Goal: Task Accomplishment & Management: Use online tool/utility

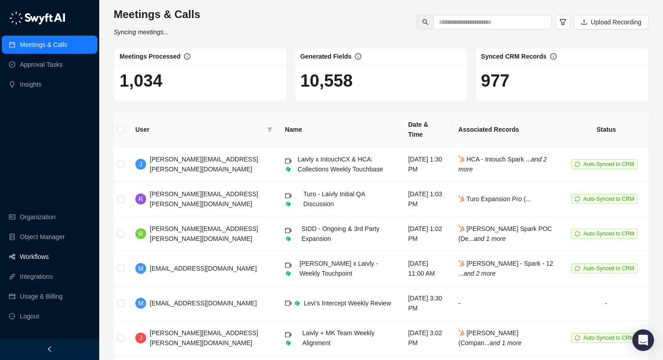
click at [39, 249] on link "Workflows" at bounding box center [34, 257] width 29 height 18
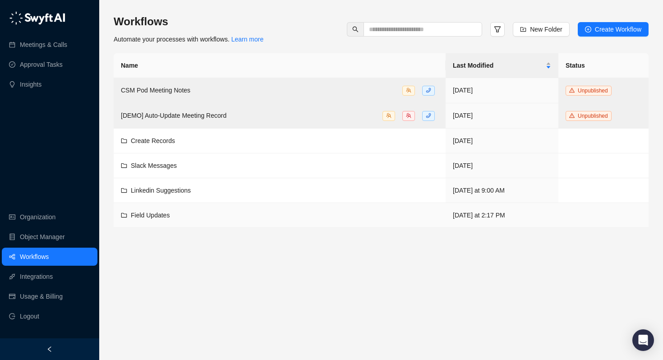
click at [152, 215] on span "Field Updates" at bounding box center [150, 214] width 39 height 7
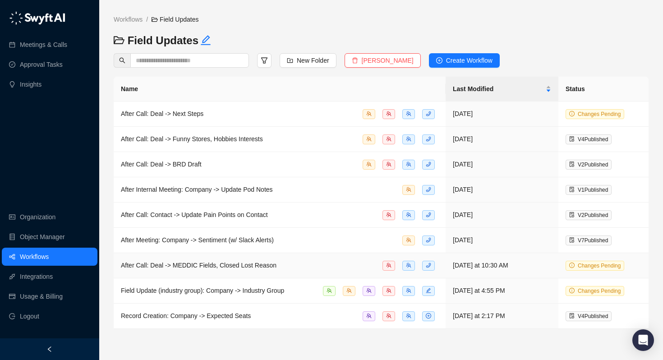
click at [165, 262] on span "After Call: Deal -> MEDDIC Fields, Closed Lost Reason" at bounding box center [199, 265] width 156 height 7
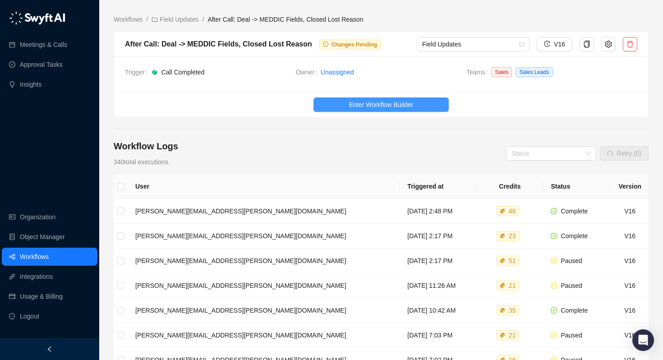
click at [347, 107] on button "Enter Workflow Builder" at bounding box center [380, 104] width 135 height 14
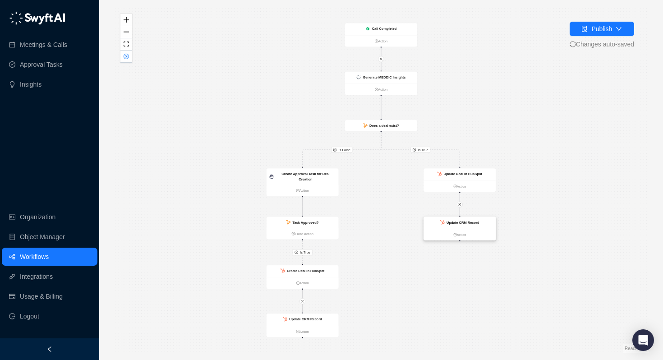
click at [450, 219] on div "Update CRM Record" at bounding box center [459, 223] width 72 height 12
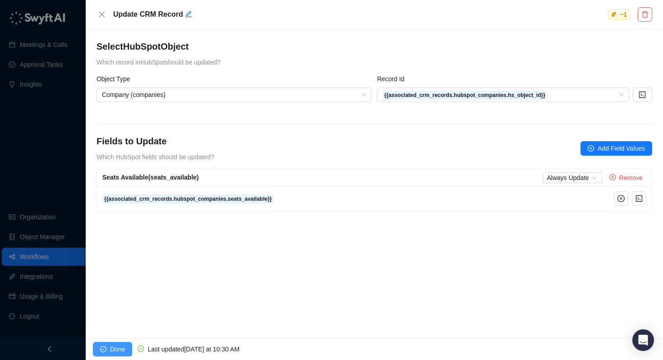
click at [124, 349] on span "Done" at bounding box center [117, 349] width 15 height 10
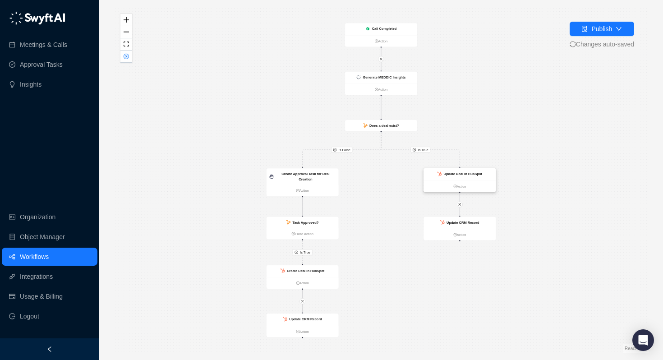
click at [462, 175] on strong "Update Deal in HubSpot" at bounding box center [463, 174] width 39 height 4
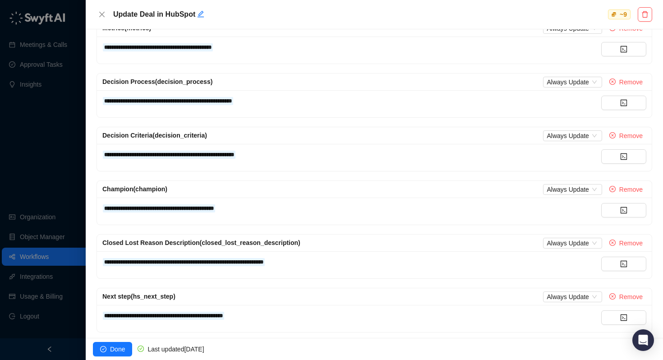
scroll to position [325, 0]
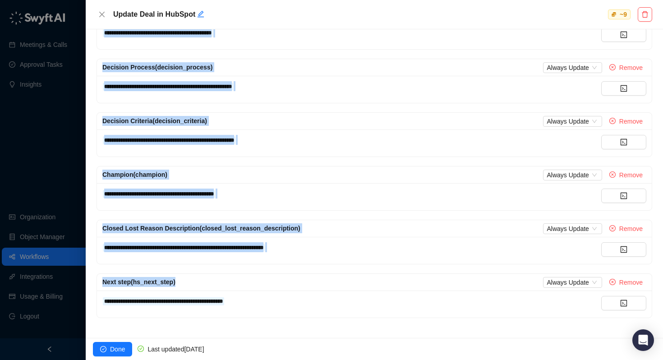
drag, startPoint x: 96, startPoint y: 82, endPoint x: 280, endPoint y: 334, distance: 312.1
click at [280, 334] on div "**********" at bounding box center [374, 183] width 577 height 308
copy form "**********"
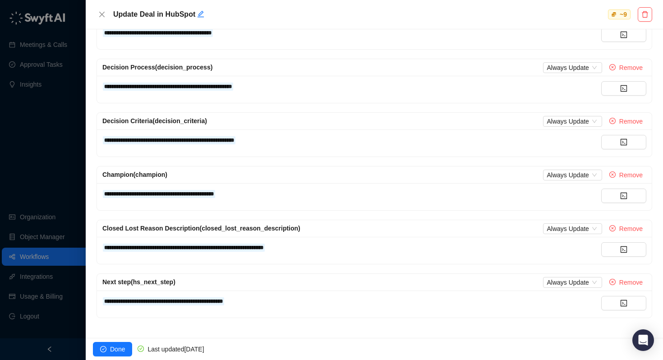
click at [376, 156] on div "**********" at bounding box center [374, 134] width 556 height 45
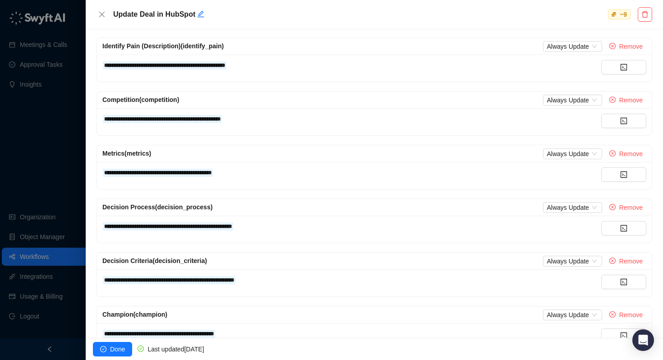
scroll to position [110, 0]
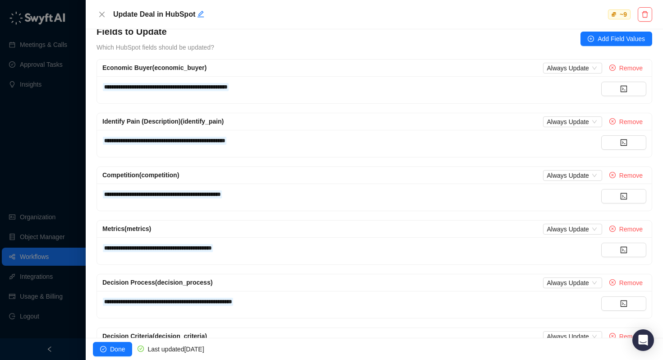
click at [174, 228] on div "Metrics (metrics) Always Update Remove" at bounding box center [374, 229] width 544 height 11
click at [133, 230] on span "Metrics (metrics)" at bounding box center [126, 228] width 49 height 7
click at [150, 246] on span "**********" at bounding box center [157, 247] width 107 height 5
click at [343, 221] on div "Metrics (metrics) Always Update Remove" at bounding box center [374, 229] width 555 height 17
click at [16, 158] on div at bounding box center [331, 180] width 663 height 360
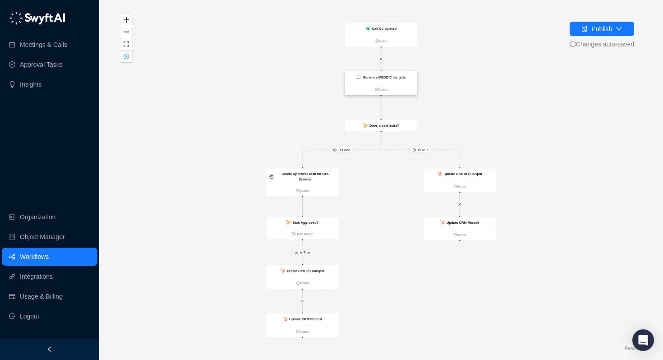
click at [383, 75] on strong "Generate MEDDIC Insights" at bounding box center [384, 77] width 43 height 4
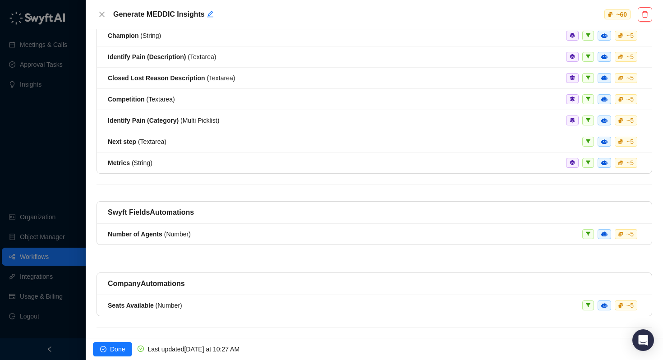
scroll to position [80, 0]
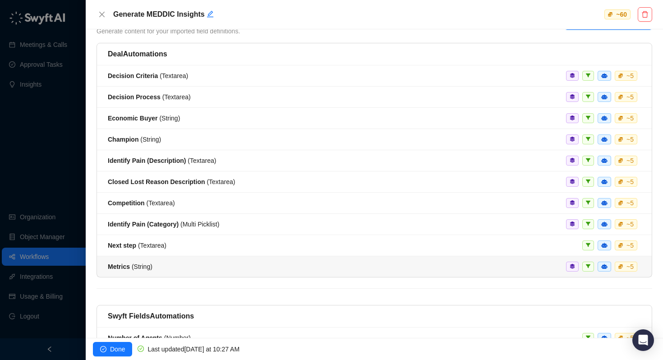
click at [157, 267] on div "Metrics ( String ) ~ 5" at bounding box center [374, 267] width 533 height 10
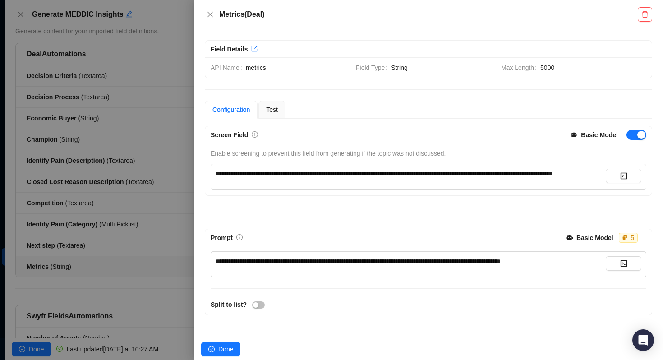
click at [133, 255] on div at bounding box center [331, 180] width 663 height 360
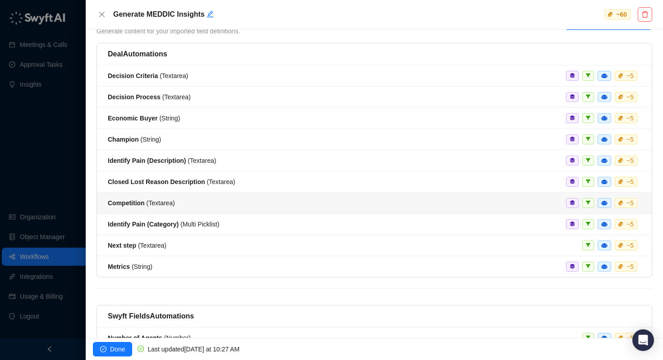
click at [128, 202] on strong "Competition" at bounding box center [126, 202] width 37 height 7
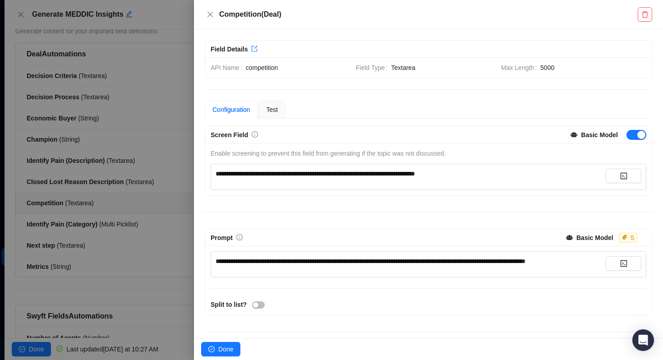
click at [96, 183] on div at bounding box center [331, 180] width 663 height 360
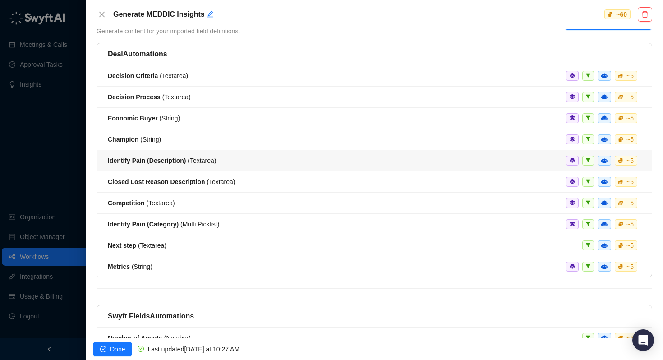
click at [128, 163] on strong "Identify Pain (Description)" at bounding box center [147, 160] width 78 height 7
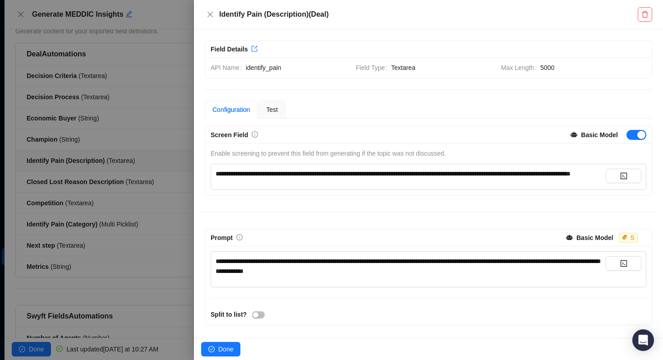
click at [128, 162] on div at bounding box center [331, 180] width 663 height 360
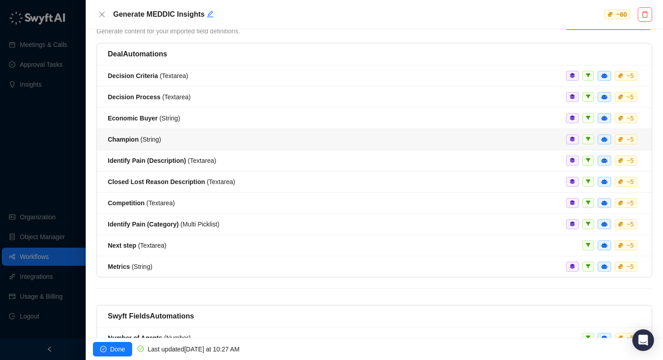
click at [129, 141] on strong "Champion" at bounding box center [123, 139] width 31 height 7
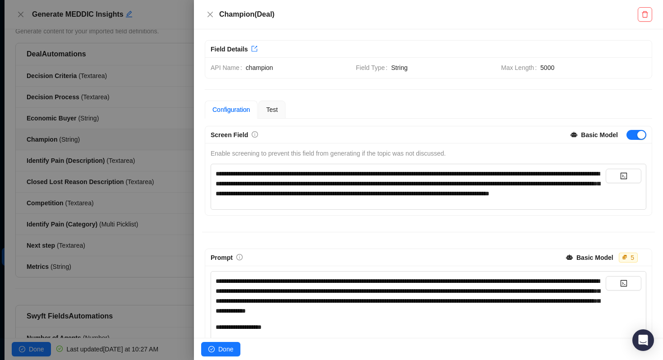
click at [129, 141] on div at bounding box center [331, 180] width 663 height 360
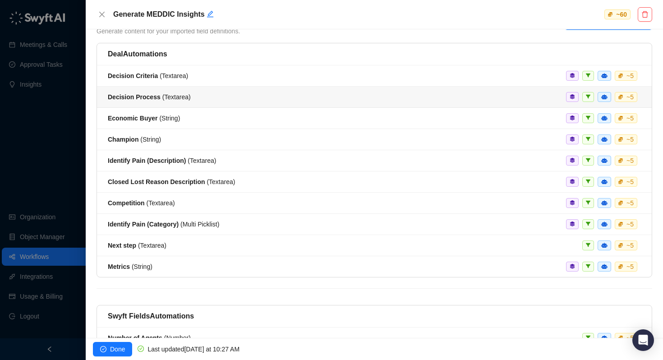
click at [138, 96] on strong "Decision Process" at bounding box center [134, 96] width 53 height 7
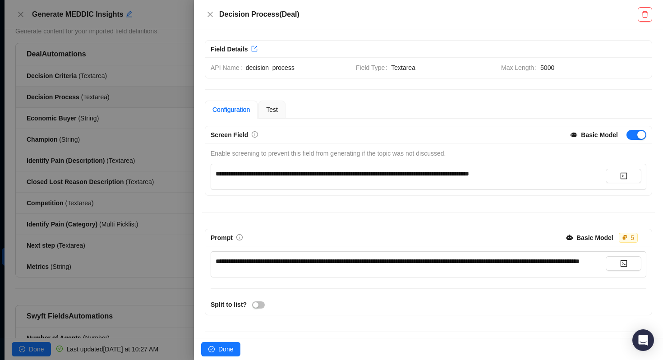
click at [138, 96] on div at bounding box center [331, 180] width 663 height 360
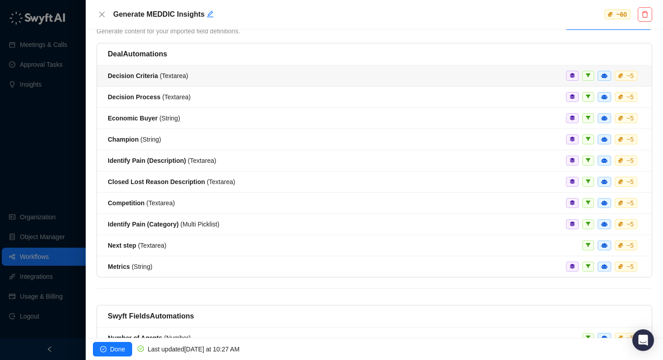
click at [130, 78] on strong "Decision Criteria" at bounding box center [133, 75] width 50 height 7
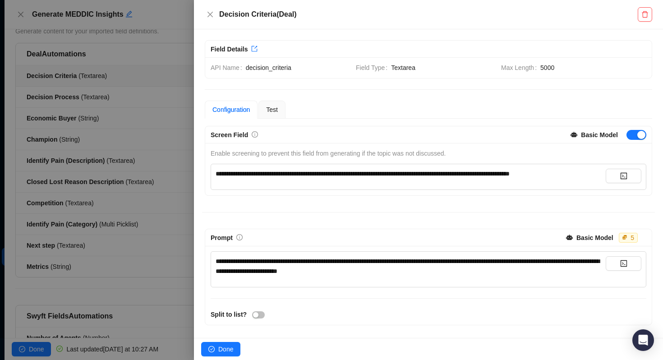
click at [130, 78] on div at bounding box center [331, 180] width 663 height 360
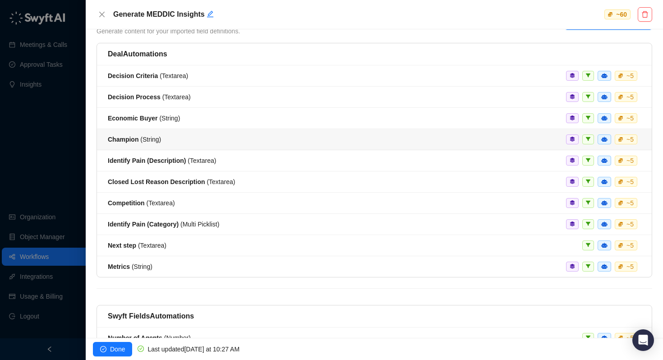
click at [139, 143] on div "Champion ( String )" at bounding box center [134, 139] width 53 height 10
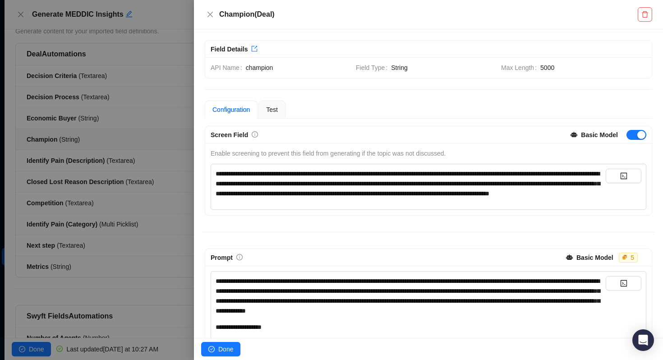
click at [139, 143] on div at bounding box center [331, 180] width 663 height 360
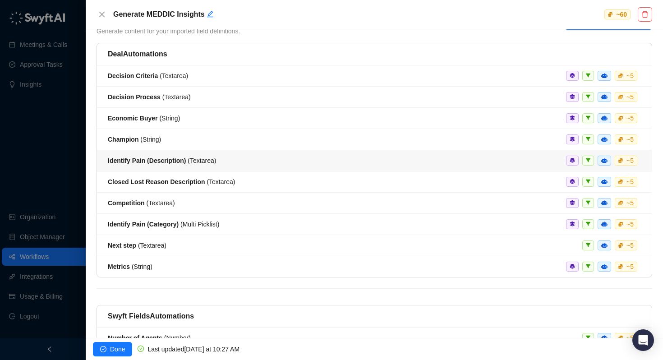
click at [138, 163] on strong "Identify Pain (Description)" at bounding box center [147, 160] width 78 height 7
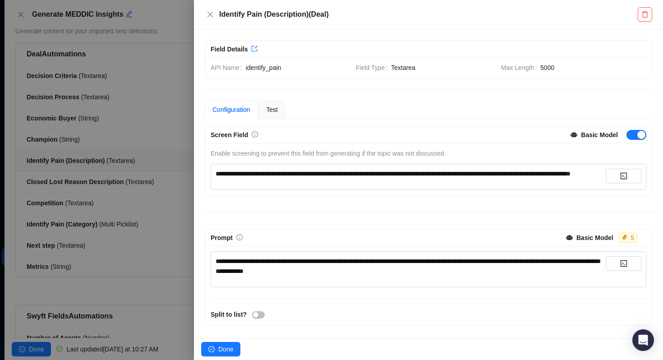
click at [138, 163] on div at bounding box center [331, 180] width 663 height 360
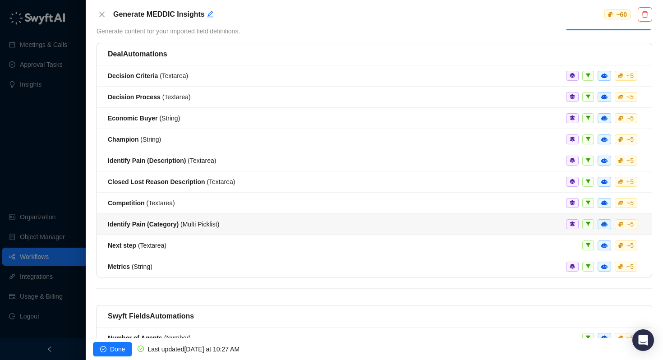
click at [133, 219] on div "Identify Pain (Category) ( Multi Picklist )" at bounding box center [163, 224] width 111 height 10
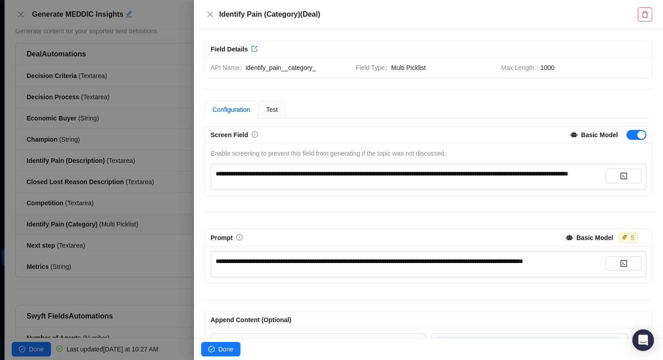
click at [133, 213] on div at bounding box center [331, 180] width 663 height 360
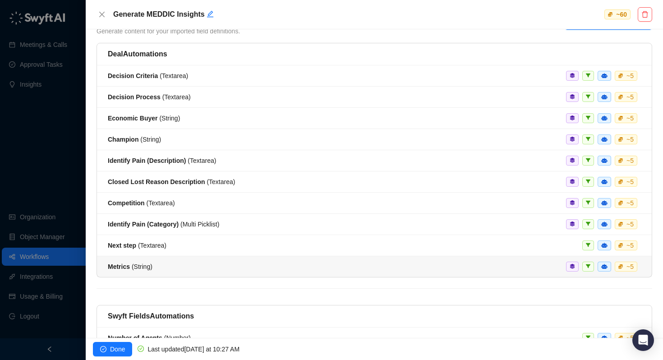
click at [122, 266] on strong "Metrics" at bounding box center [119, 266] width 22 height 7
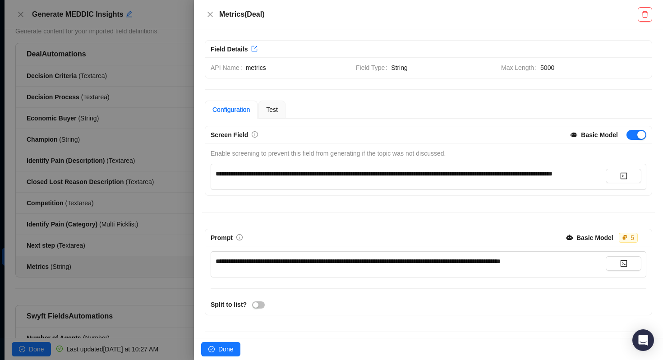
click at [162, 196] on div at bounding box center [331, 180] width 663 height 360
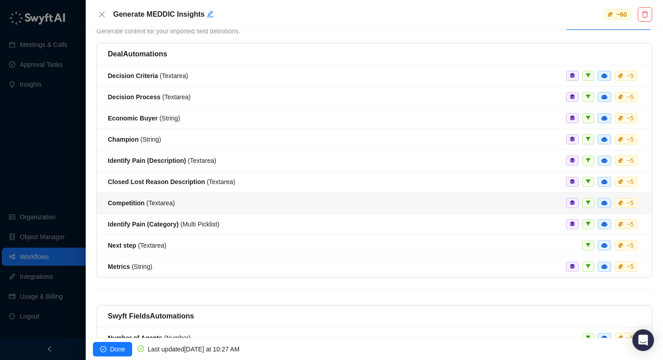
click at [119, 202] on strong "Competition" at bounding box center [126, 202] width 37 height 7
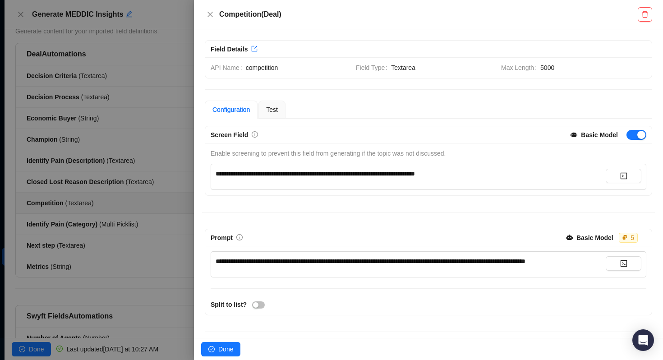
click at [191, 212] on div at bounding box center [331, 180] width 663 height 360
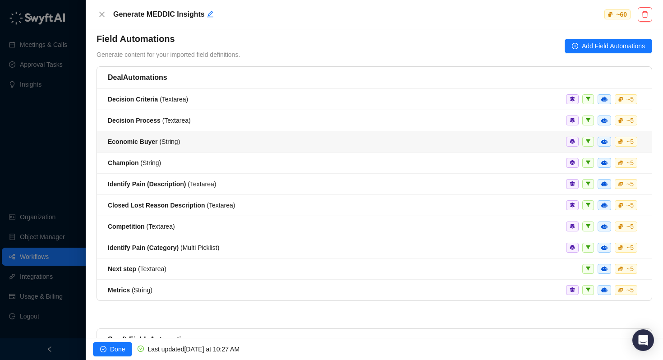
scroll to position [55, 0]
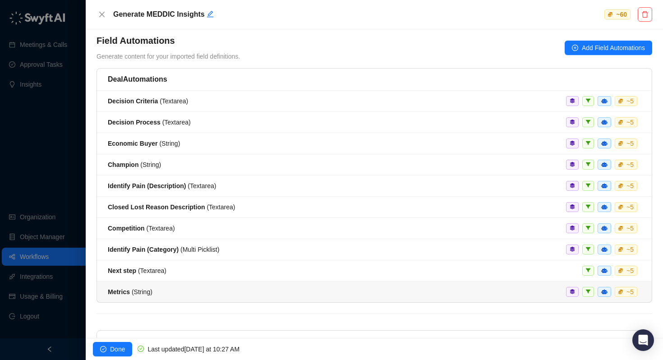
click at [132, 291] on span "Metrics ( String )" at bounding box center [130, 291] width 45 height 7
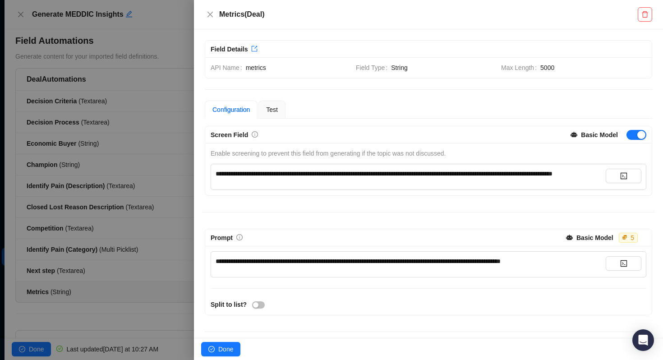
click at [80, 268] on div at bounding box center [331, 180] width 663 height 360
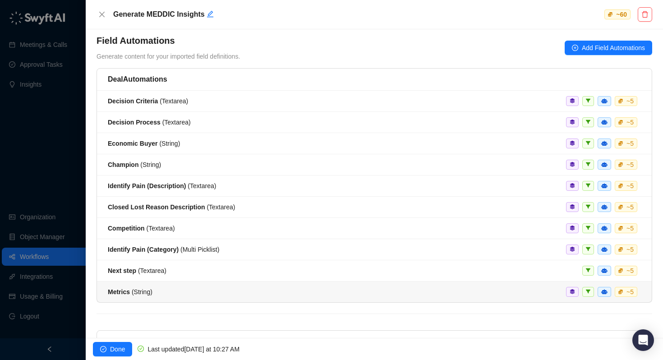
click at [119, 290] on strong "Metrics" at bounding box center [119, 291] width 22 height 7
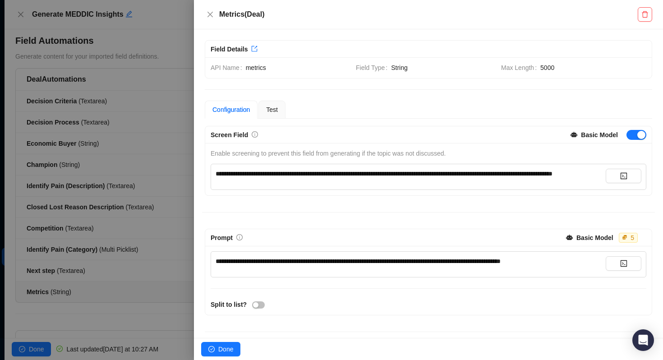
click at [77, 224] on div at bounding box center [331, 180] width 663 height 360
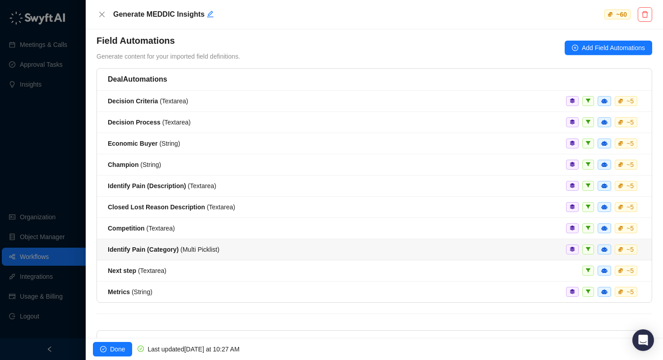
click at [138, 251] on strong "Identify Pain (Category)" at bounding box center [143, 249] width 71 height 7
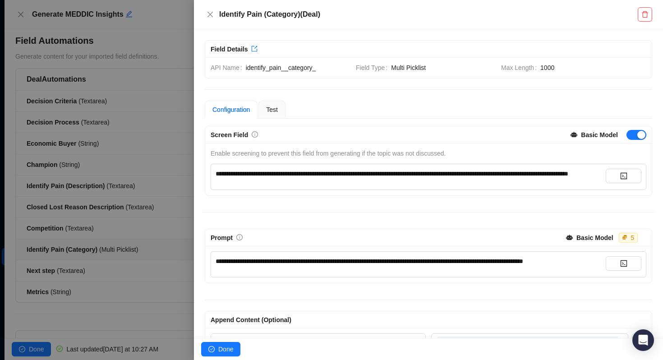
click at [120, 177] on div at bounding box center [331, 180] width 663 height 360
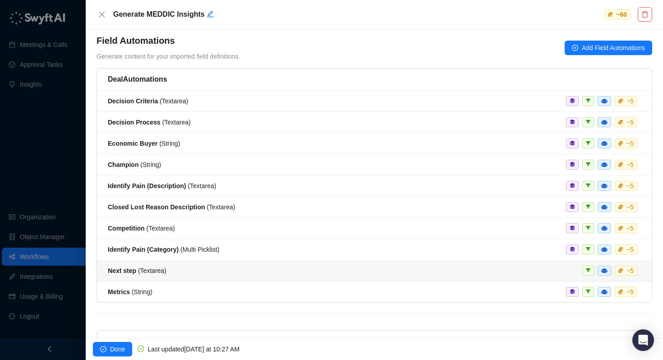
click at [120, 282] on li "Metrics ( String ) ~ 5" at bounding box center [374, 291] width 555 height 21
